Goal: Information Seeking & Learning: Compare options

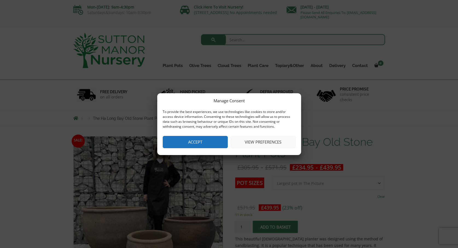
click at [204, 139] on button "Accept" at bounding box center [195, 142] width 65 height 12
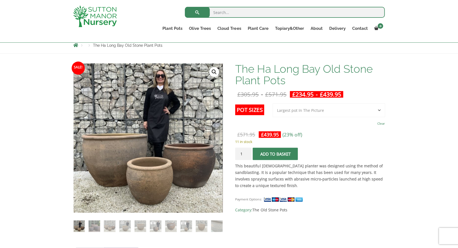
scroll to position [55, 0]
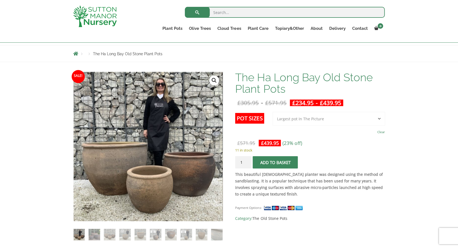
click at [299, 117] on select "Choose an option 3rd to Largest Pot In The Picture 2nd to Largest Pot In The Pi…" at bounding box center [329, 119] width 112 height 14
click at [273, 112] on select "Choose an option 3rd to Largest Pot In The Picture 2nd to Largest Pot In The Pi…" at bounding box center [329, 119] width 112 height 14
click at [303, 139] on form "Pot Sizes Choose an option 3rd to Largest Pot In The Picture 2nd to Largest Pot…" at bounding box center [310, 141] width 150 height 59
click at [300, 117] on select "Choose an option 3rd to Largest Pot In The Picture 2nd to Largest Pot In The Pi…" at bounding box center [329, 119] width 112 height 14
click at [273, 112] on select "Choose an option 3rd to Largest Pot In The Picture 2nd to Largest Pot In The Pi…" at bounding box center [329, 119] width 112 height 14
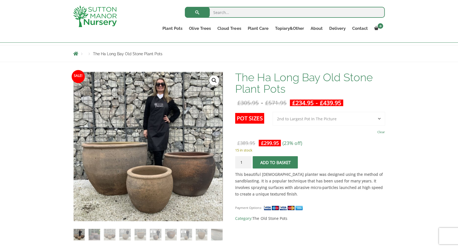
click at [297, 119] on select "Choose an option 3rd to Largest Pot In The Picture 2nd to Largest Pot In The Pi…" at bounding box center [329, 119] width 112 height 14
click at [273, 112] on select "Choose an option 3rd to Largest Pot In The Picture 2nd to Largest Pot In The Pi…" at bounding box center [329, 119] width 112 height 14
click at [301, 135] on td "Choose an option 3rd to Largest Pot In The Picture 2nd to Largest Pot In The Pi…" at bounding box center [329, 124] width 112 height 24
select select "3rd to Largest Pot In The Picture"
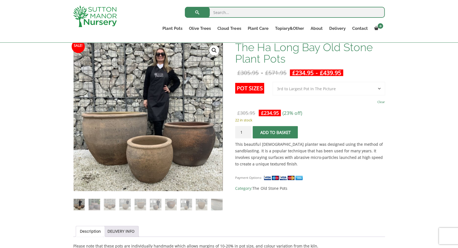
scroll to position [137, 0]
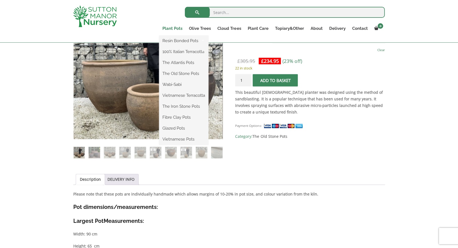
click at [177, 28] on link "Plant Pots" at bounding box center [172, 29] width 27 height 8
click at [177, 62] on link "The Atlantis Pots" at bounding box center [183, 63] width 49 height 8
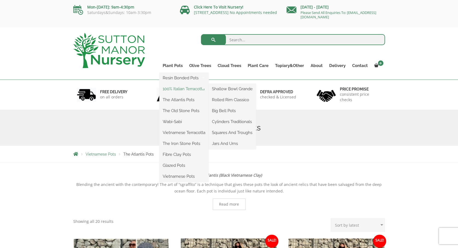
click at [182, 88] on link "100% Italian Terracotta" at bounding box center [184, 89] width 49 height 8
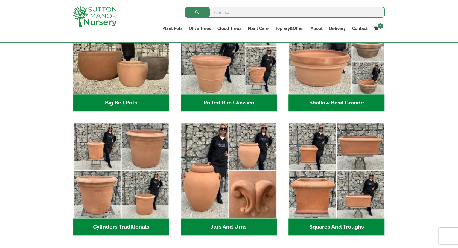
scroll to position [274, 0]
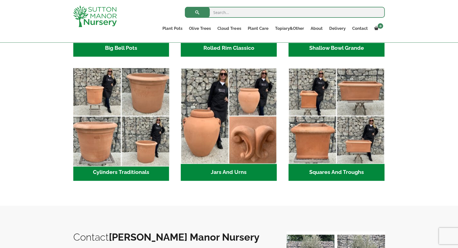
click at [122, 117] on img "Visit product category Cylinders Traditionals" at bounding box center [121, 116] width 101 height 101
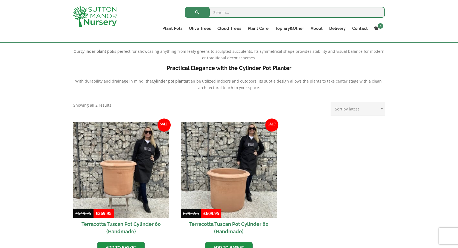
scroll to position [192, 0]
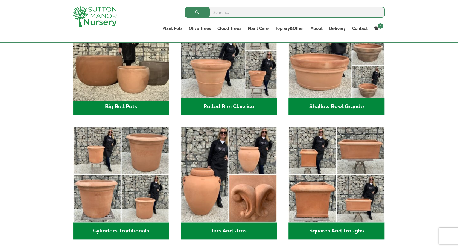
scroll to position [164, 0]
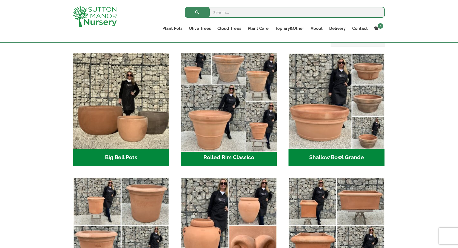
click at [213, 116] on img "Visit product category Rolled Rim Classico" at bounding box center [229, 101] width 101 height 101
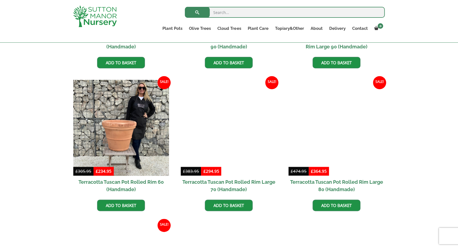
scroll to position [410, 0]
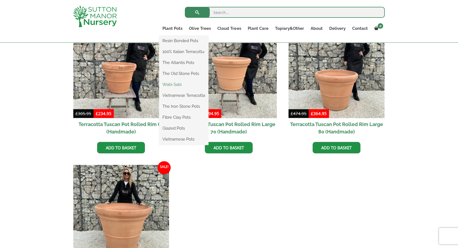
click at [176, 83] on link "Wabi-Sabi" at bounding box center [183, 84] width 49 height 8
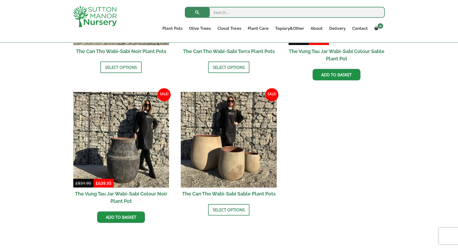
scroll to position [684, 0]
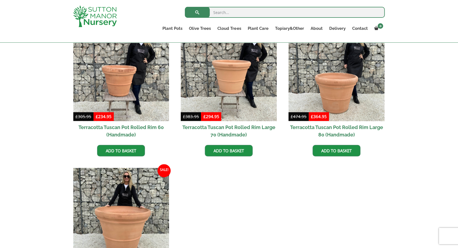
scroll to position [417, 0]
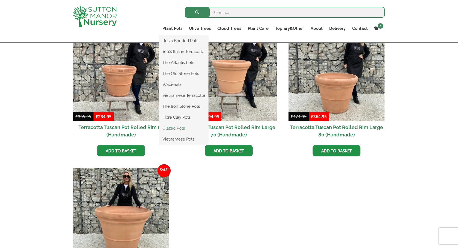
click at [174, 127] on link "Glazed Pots" at bounding box center [183, 128] width 49 height 8
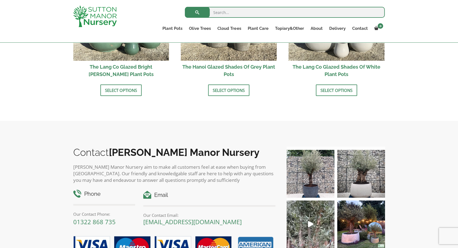
scroll to position [684, 0]
